Goal: Task Accomplishment & Management: Manage account settings

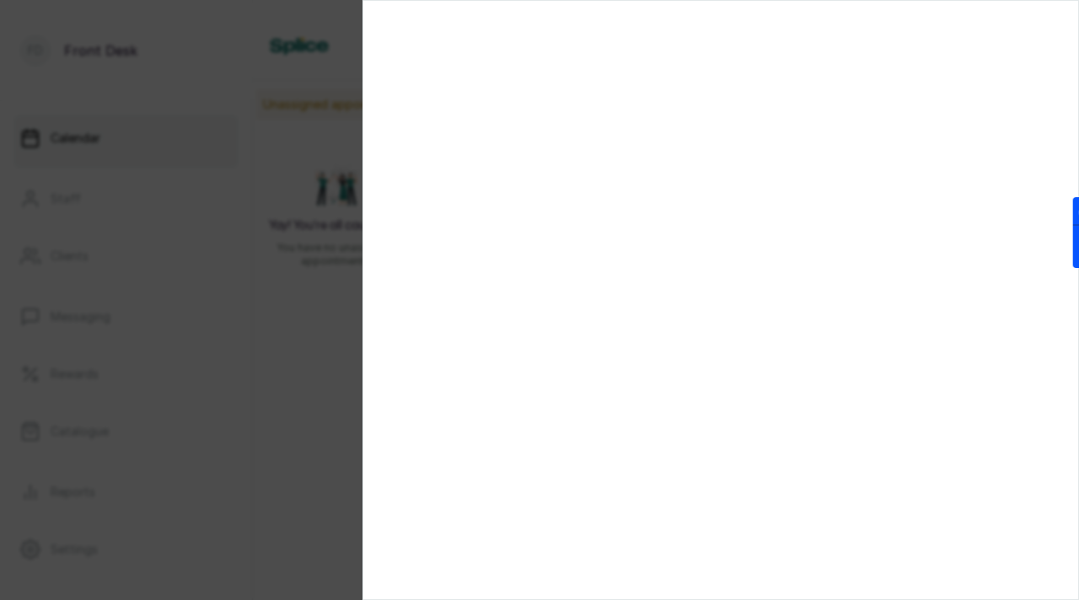
scroll to position [1037, 0]
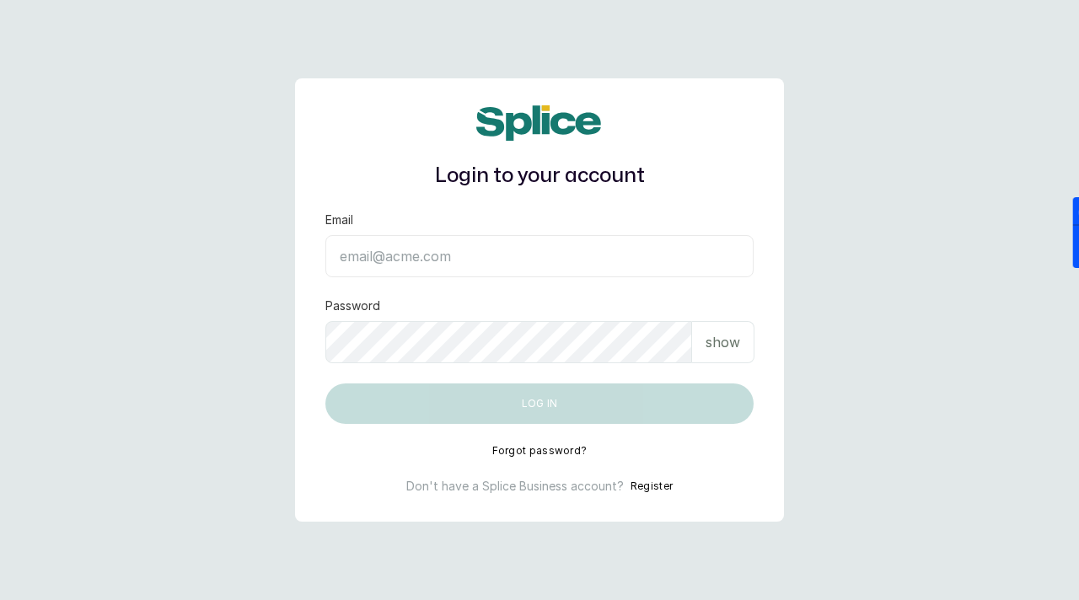
click at [389, 264] on input "Email" at bounding box center [539, 256] width 428 height 42
paste input "sknanalyticsmedaesthetics@gmail.com sAnalyticsMed2612?"
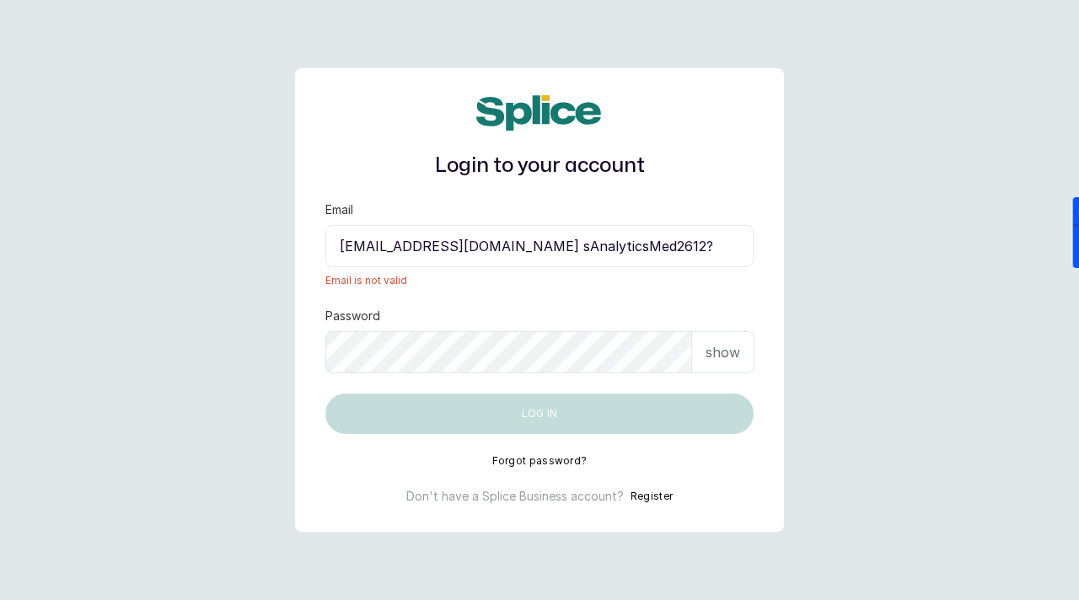
drag, startPoint x: 598, startPoint y: 250, endPoint x: 726, endPoint y: 240, distance: 128.5
click at [727, 243] on input "sknanalyticsmedaesthetics@gmail.com sAnalyticsMed2612?" at bounding box center [539, 246] width 428 height 42
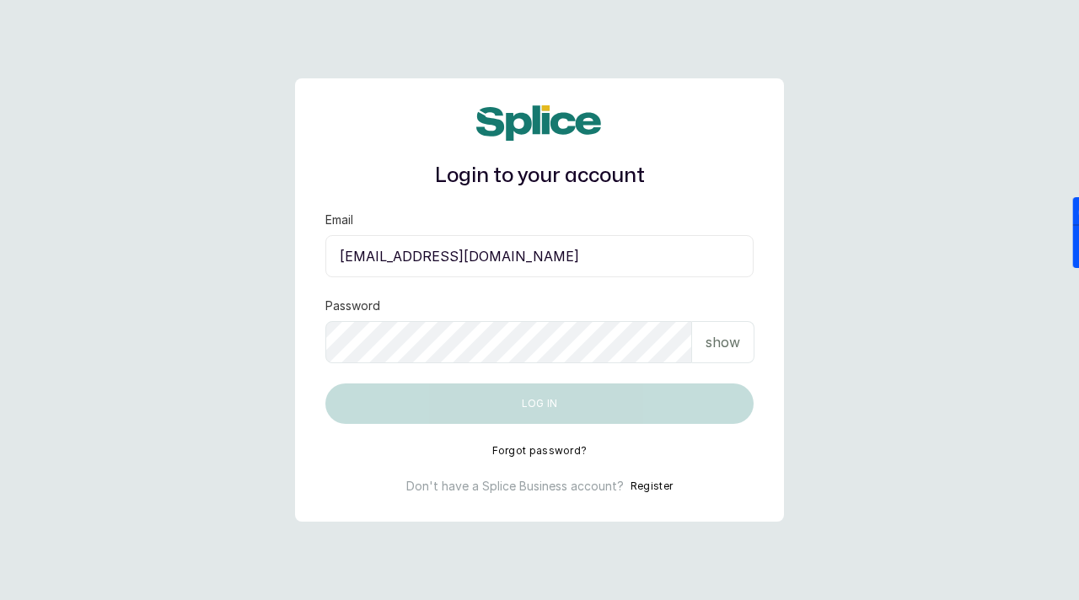
type input "sknanalyticsmedaesthetics@gmail.com"
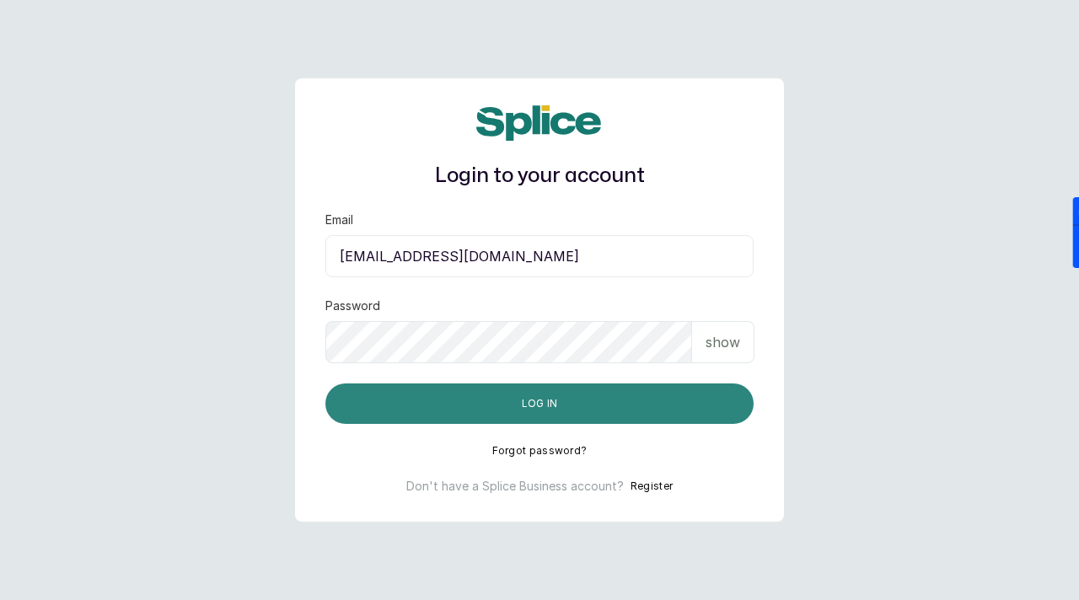
click at [556, 394] on button "Log in" at bounding box center [539, 404] width 428 height 40
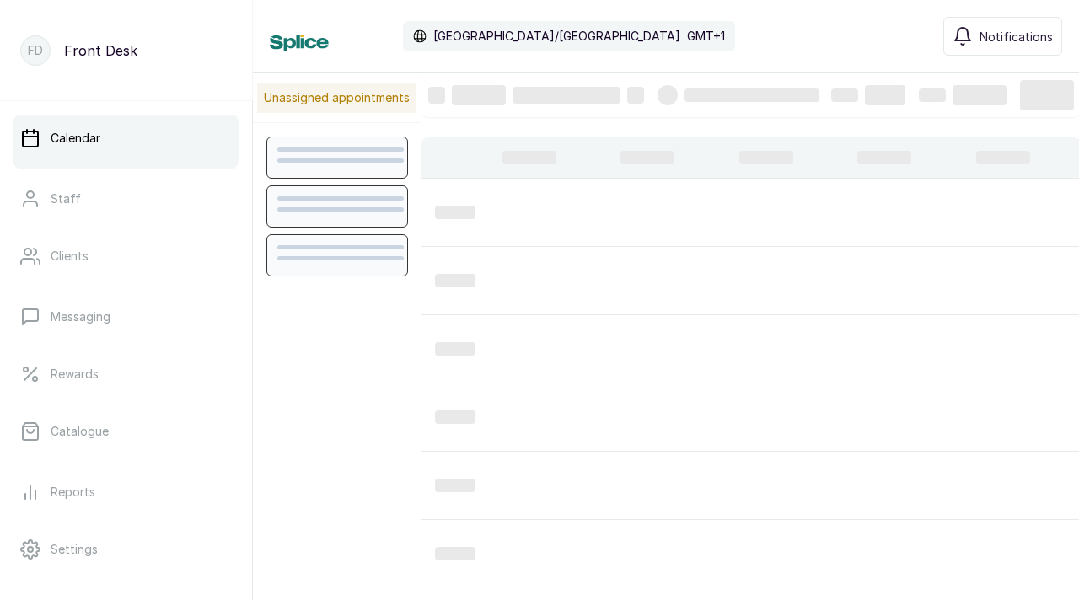
scroll to position [567, 0]
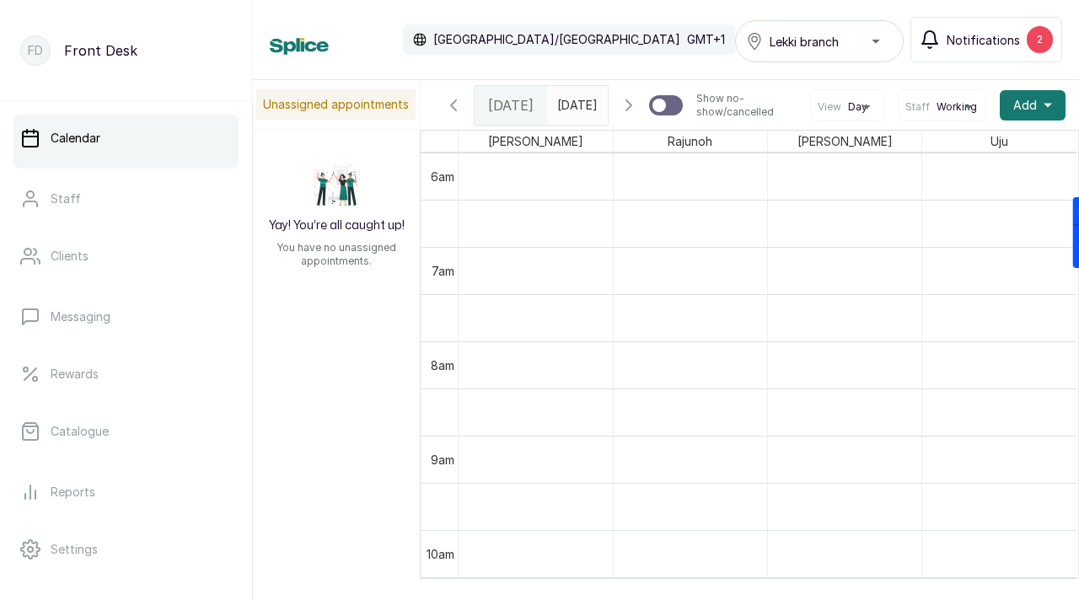
click at [958, 50] on button "Notifications 2" at bounding box center [986, 40] width 152 height 46
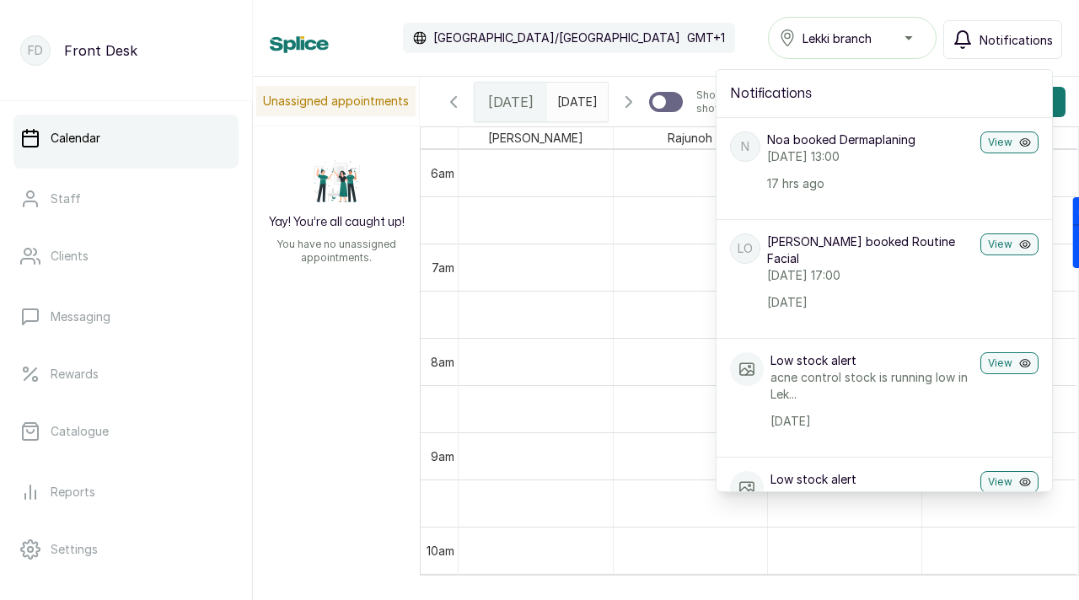
click at [655, 42] on div "Calendar [GEOGRAPHIC_DATA]/[GEOGRAPHIC_DATA] GMT+1 Lekki branch Notifications N…" at bounding box center [666, 38] width 792 height 42
